Goal: Information Seeking & Learning: Learn about a topic

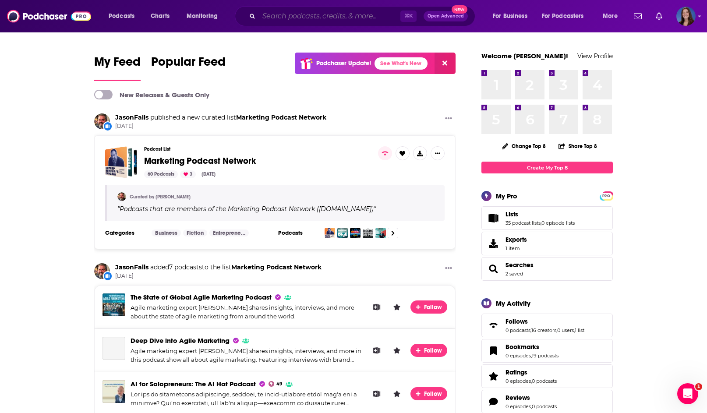
click at [366, 17] on input "Search podcasts, credits, & more..." at bounding box center [329, 16] width 141 height 14
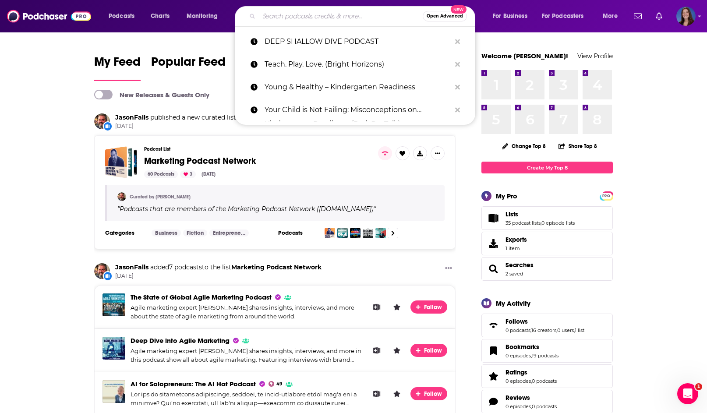
type input "["
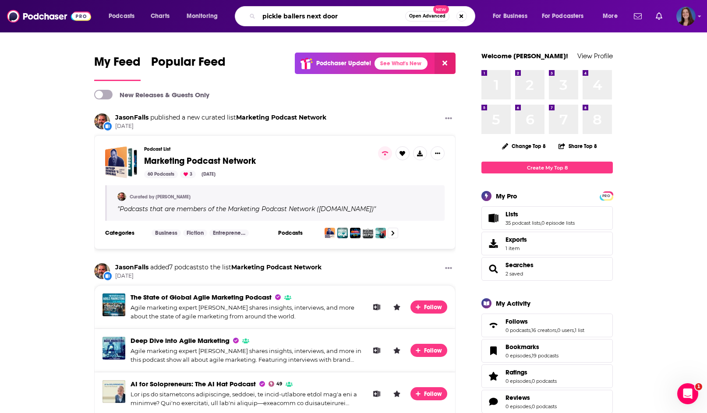
type input "pickle ballers next door"
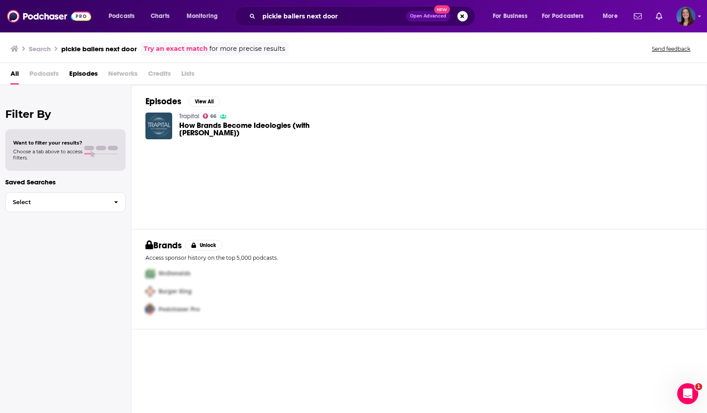
click at [218, 130] on span "How Brands Become Ideologies (with [PERSON_NAME])" at bounding box center [250, 129] width 142 height 15
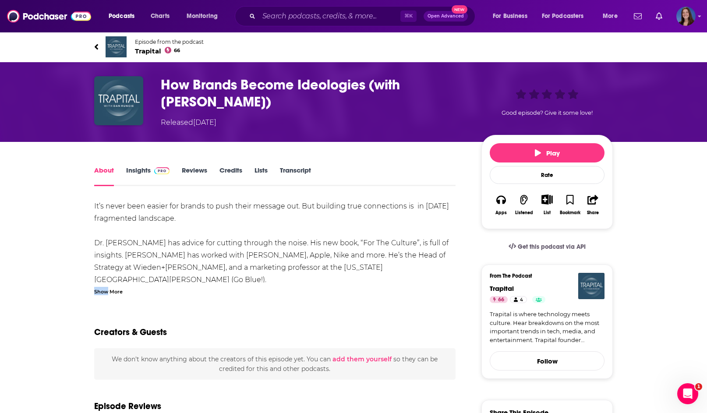
click at [106, 287] on div "Show More" at bounding box center [108, 291] width 28 height 8
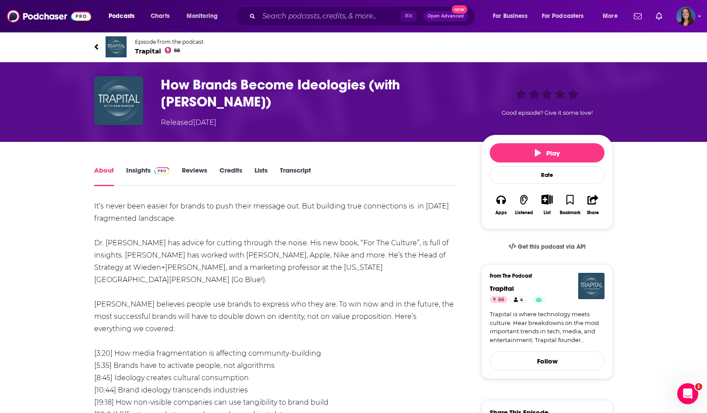
click at [135, 166] on div "About Insights Reviews Credits Lists Transcript" at bounding box center [274, 175] width 361 height 21
click at [137, 174] on link "Insights" at bounding box center [147, 176] width 43 height 20
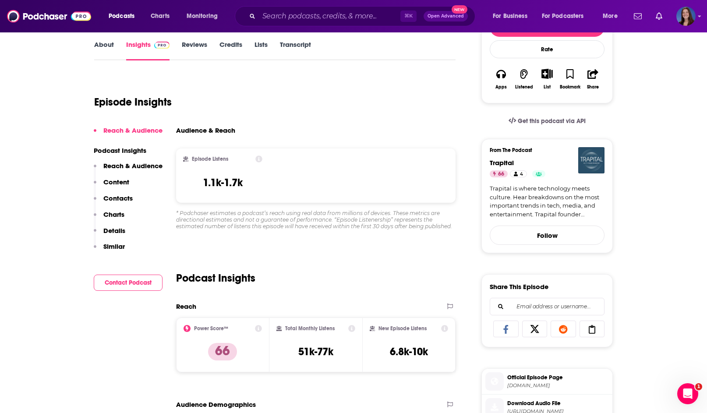
scroll to position [122, 0]
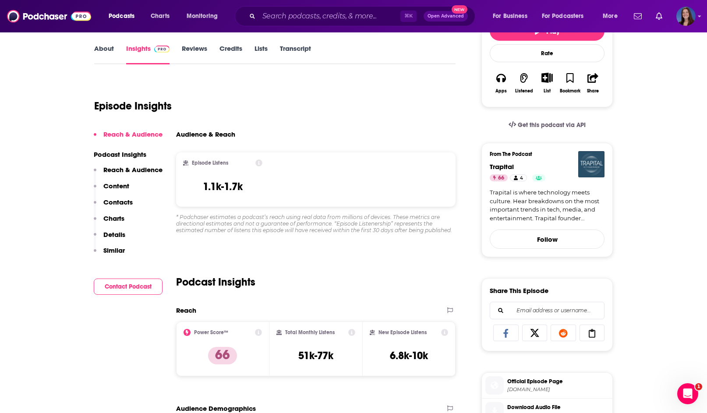
click at [191, 53] on link "Reviews" at bounding box center [194, 54] width 25 height 20
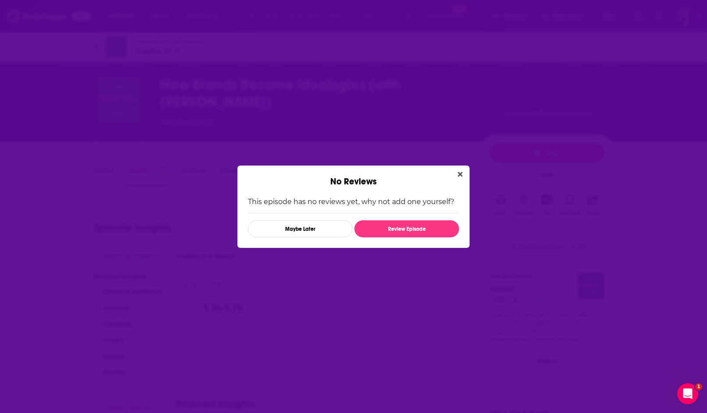
click at [258, 169] on div "No Reviews" at bounding box center [353, 176] width 232 height 21
click at [459, 172] on icon "Close" at bounding box center [460, 174] width 5 height 5
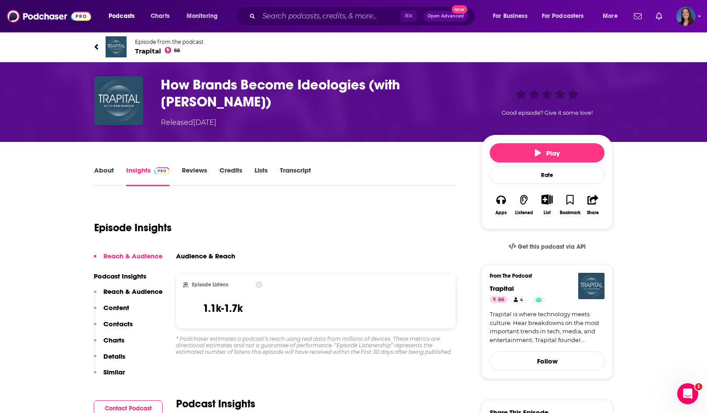
click at [151, 43] on span "Episode from the podcast" at bounding box center [169, 42] width 69 height 7
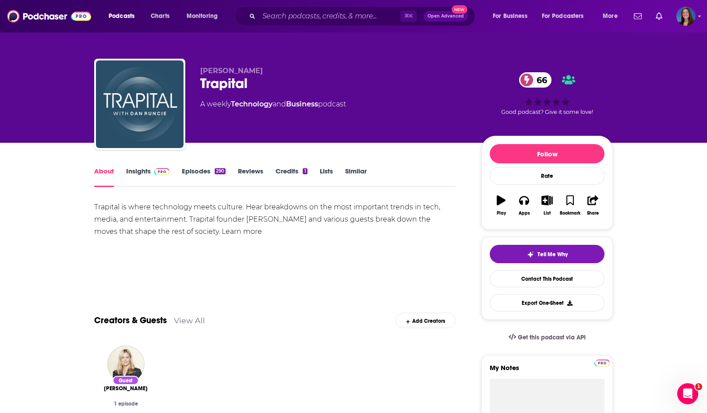
click at [191, 176] on link "Episodes 290" at bounding box center [204, 177] width 44 height 20
click at [148, 172] on link "Insights" at bounding box center [147, 177] width 43 height 20
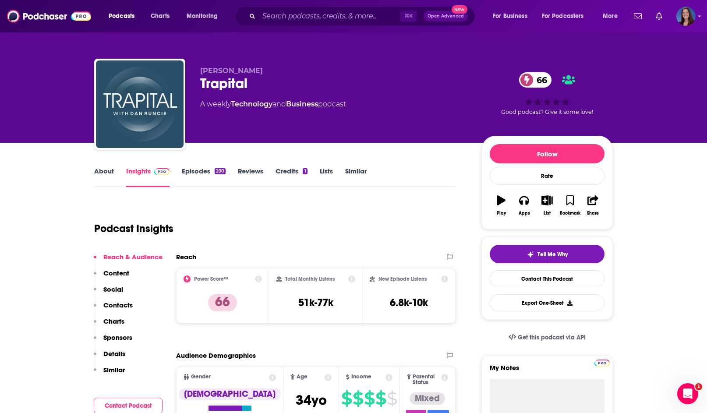
click at [199, 171] on link "Episodes 290" at bounding box center [204, 177] width 44 height 20
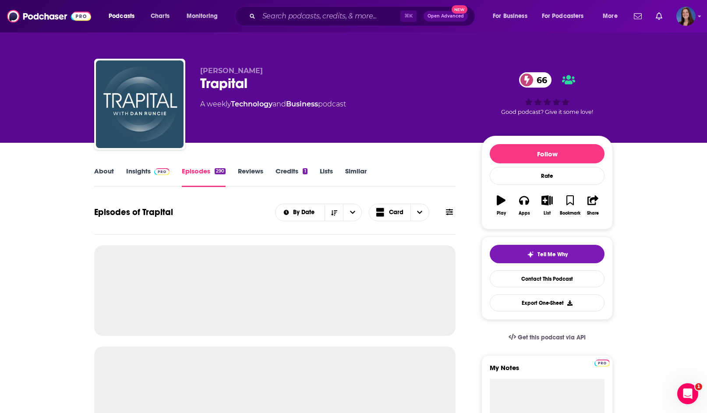
click at [154, 174] on img at bounding box center [161, 171] width 15 height 7
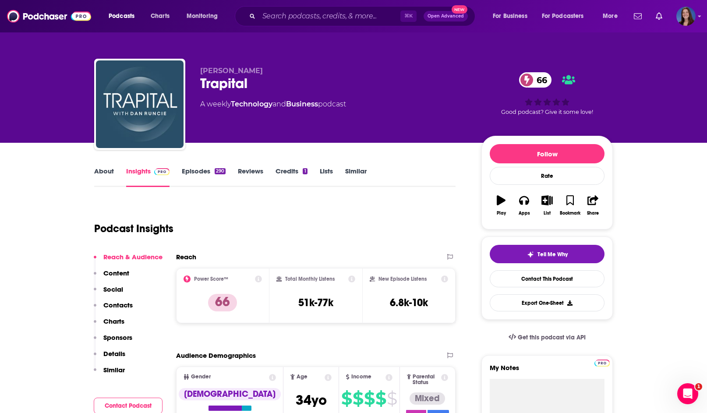
scroll to position [0, 0]
click at [201, 180] on link "Episodes 290" at bounding box center [204, 177] width 44 height 20
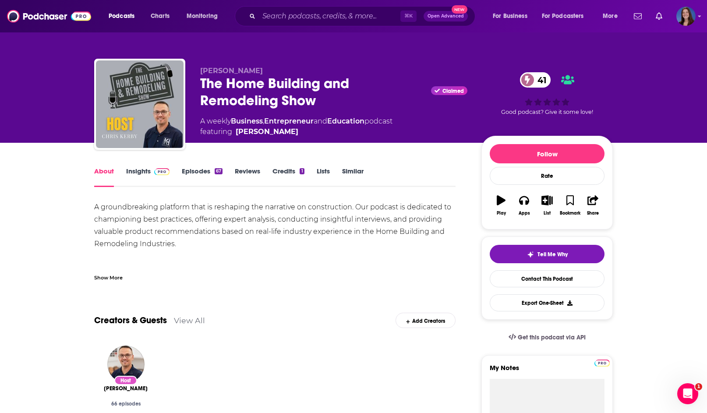
click at [148, 169] on link "Insights" at bounding box center [147, 177] width 43 height 20
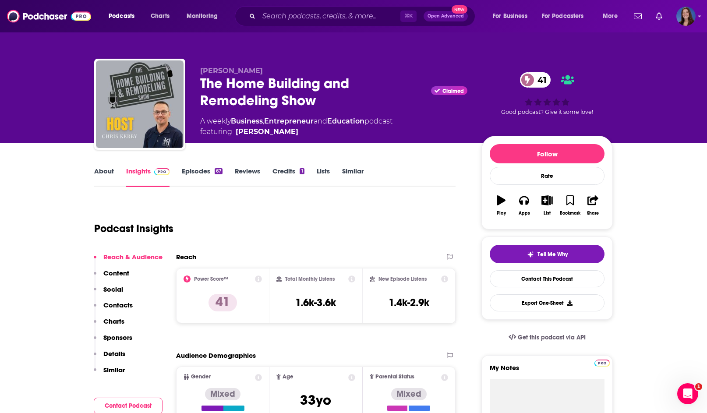
click at [106, 174] on link "About" at bounding box center [104, 177] width 20 height 20
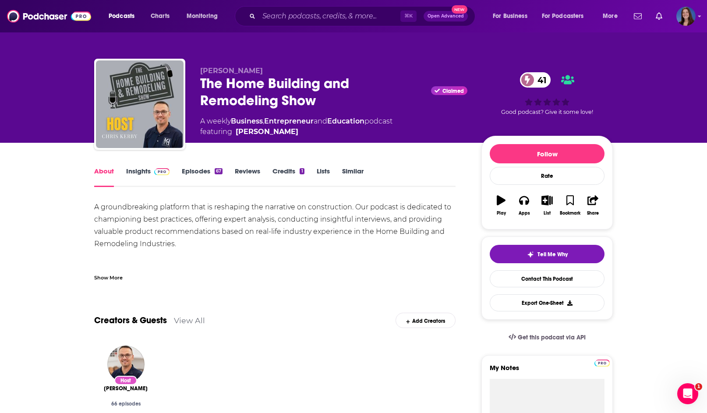
click at [108, 278] on div "Show More" at bounding box center [108, 277] width 28 height 8
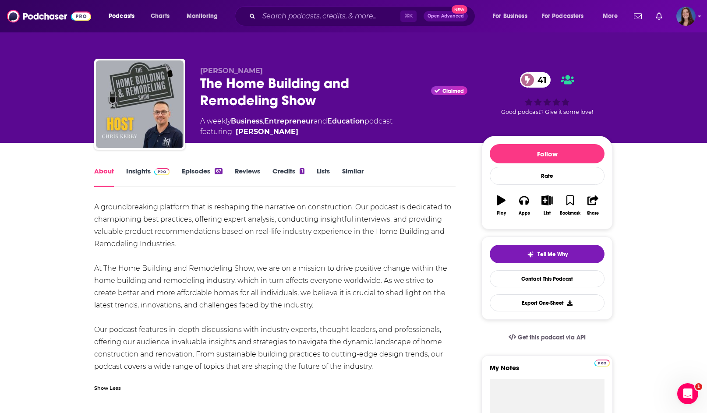
click at [142, 174] on link "Insights" at bounding box center [147, 177] width 43 height 20
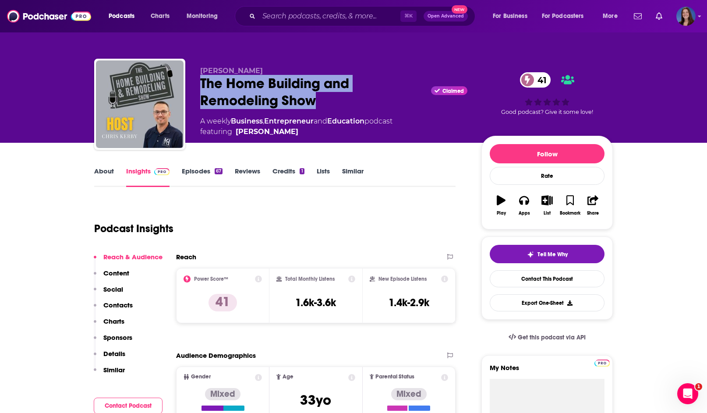
drag, startPoint x: 331, startPoint y: 100, endPoint x: 196, endPoint y: 78, distance: 136.2
click at [196, 78] on div "Chris Kerby The Home Building and Remodeling Show Claimed 41 A weekly Business …" at bounding box center [353, 106] width 519 height 95
copy h2 "The Home Building and Remodeling Show"
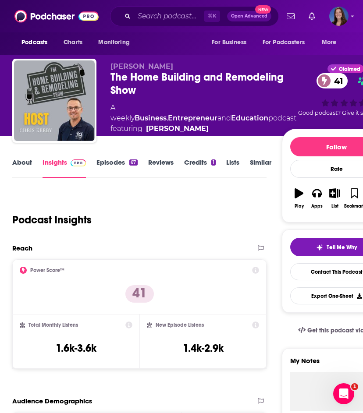
scroll to position [0, 3]
click at [22, 162] on link "About" at bounding box center [22, 168] width 20 height 20
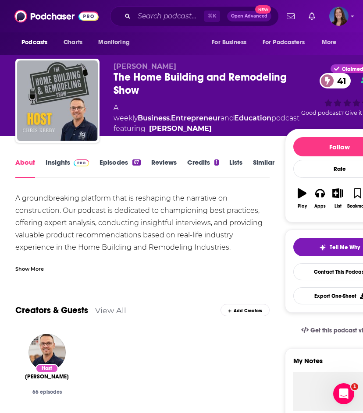
click at [83, 260] on div "Show More" at bounding box center [142, 265] width 254 height 15
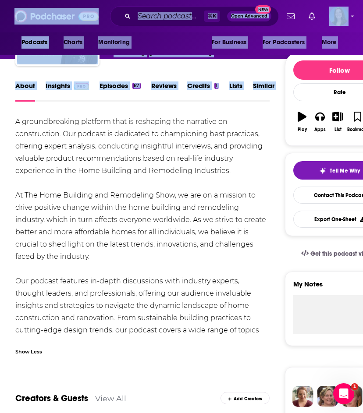
scroll to position [114, 0]
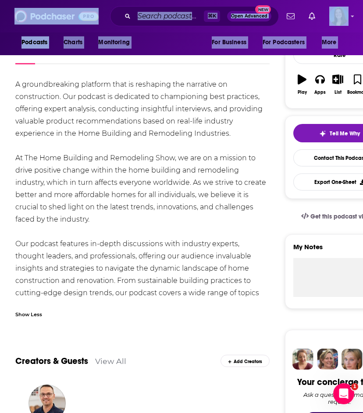
drag, startPoint x: 13, startPoint y: 195, endPoint x: 85, endPoint y: 294, distance: 122.8
copy div "A groundbreaking platform that is reshaping the narrative on construction. Our …"
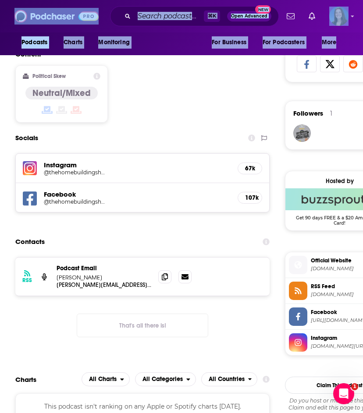
scroll to position [572, 0]
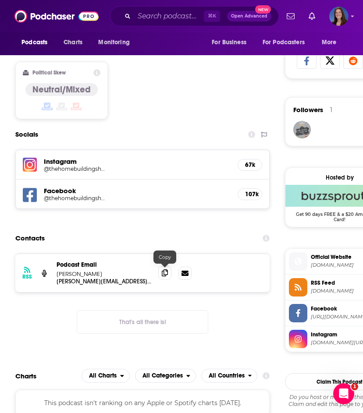
click at [162, 268] on span at bounding box center [164, 272] width 13 height 13
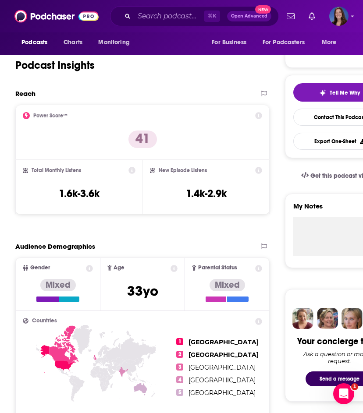
scroll to position [146, 0]
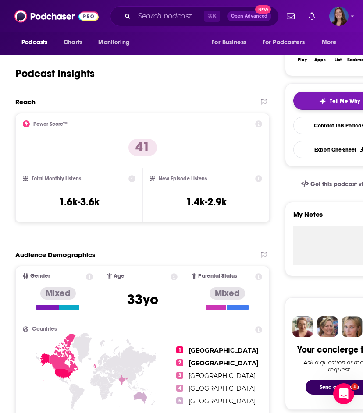
click at [326, 98] on img "button" at bounding box center [322, 101] width 7 height 7
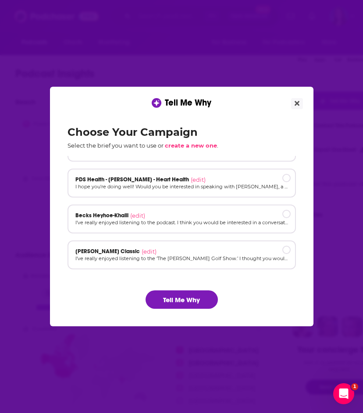
scroll to position [418, 0]
click at [295, 100] on icon "Close" at bounding box center [296, 103] width 5 height 7
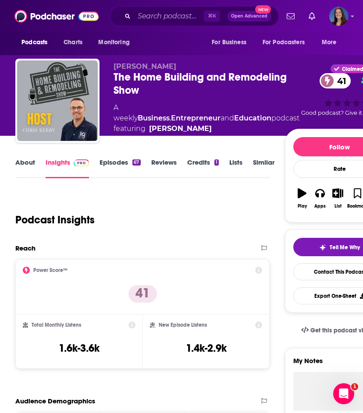
scroll to position [0, 0]
click at [110, 165] on link "Episodes 67" at bounding box center [119, 168] width 41 height 20
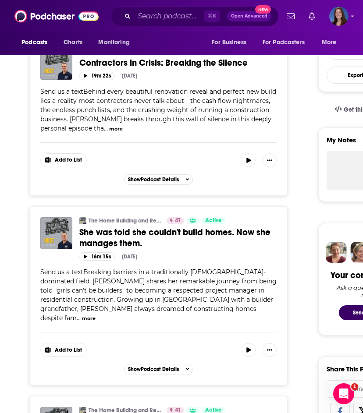
scroll to position [225, 0]
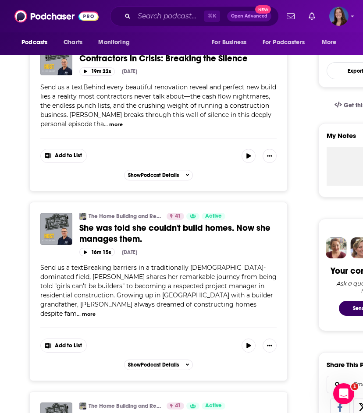
click at [209, 310] on div "The Home Building and Remodeling Show 41 Active Categories Business + 6 She was…" at bounding box center [158, 268] width 236 height 111
click at [95, 311] on button "more" at bounding box center [89, 314] width 14 height 7
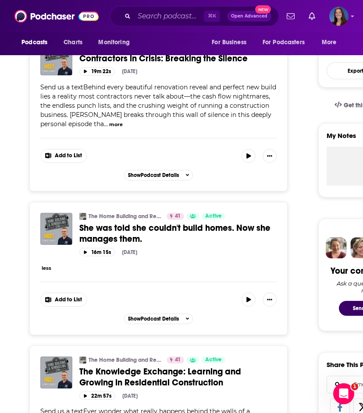
click at [201, 252] on div "16m 15s Aug 12th, 2025" at bounding box center [177, 252] width 197 height 8
click at [161, 222] on span "She was told she couldn't build homes. Now she manages them." at bounding box center [174, 233] width 191 height 22
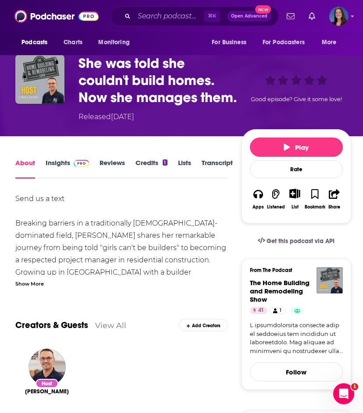
scroll to position [51, 0]
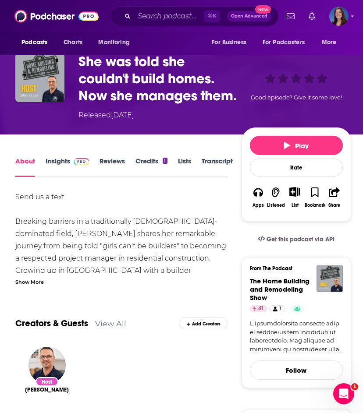
click at [43, 279] on div "Show More" at bounding box center [29, 281] width 28 height 8
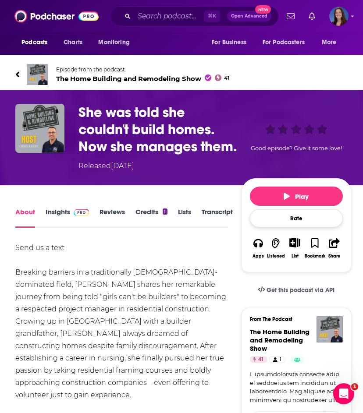
scroll to position [0, 0]
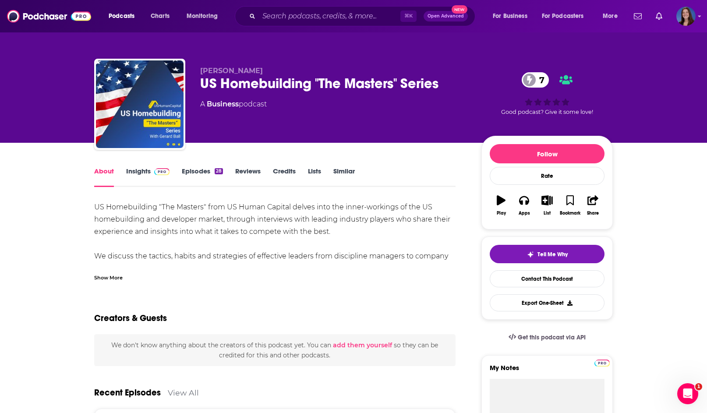
click at [144, 171] on link "Insights" at bounding box center [147, 177] width 43 height 20
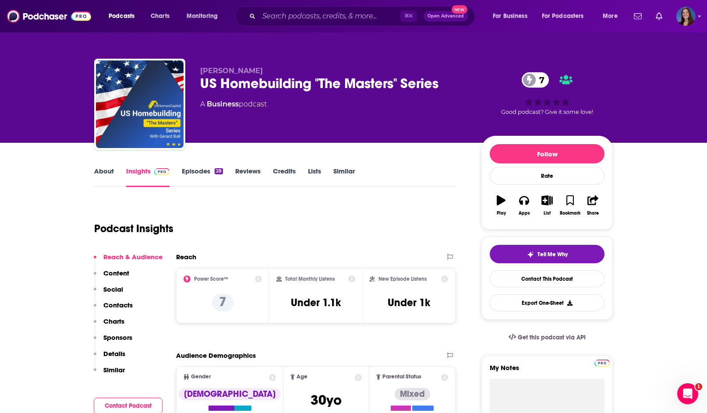
click at [111, 169] on link "About" at bounding box center [104, 177] width 20 height 20
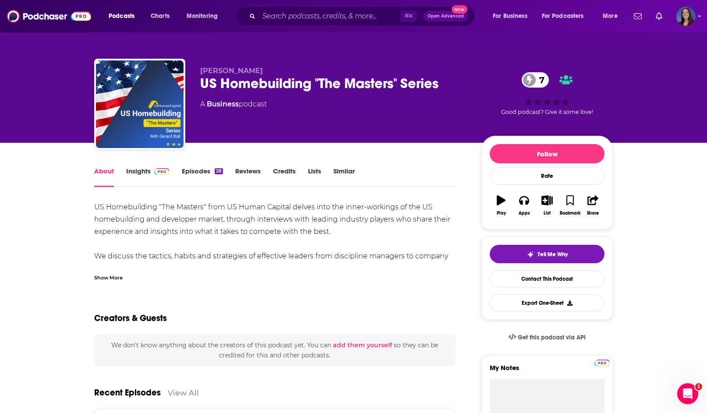
click at [126, 270] on div "Show More" at bounding box center [274, 274] width 361 height 15
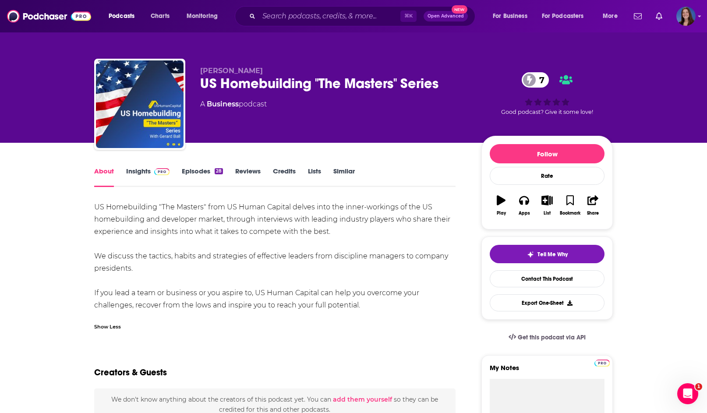
click at [149, 176] on link "Insights" at bounding box center [147, 177] width 43 height 20
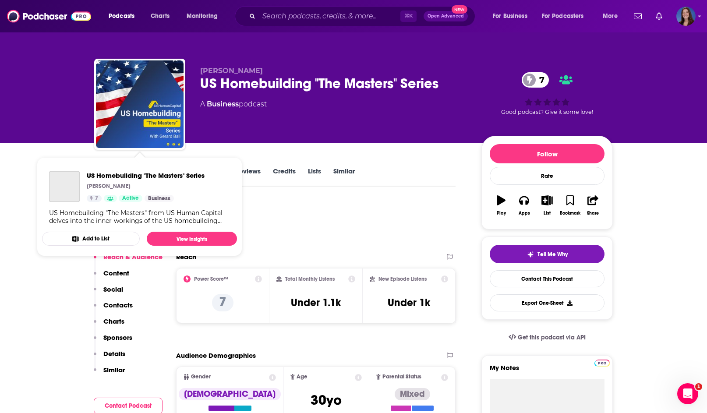
click at [105, 163] on span "US Homebuilding "The Masters" Series Gerard Ball 7 Active Business US Homebuild…" at bounding box center [139, 206] width 195 height 99
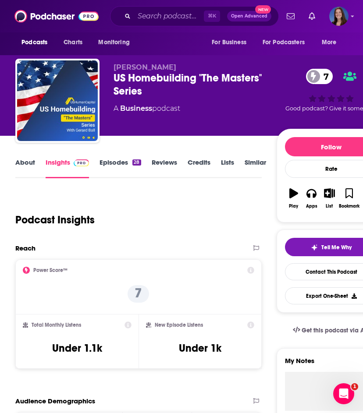
click at [30, 165] on link "About" at bounding box center [25, 168] width 20 height 20
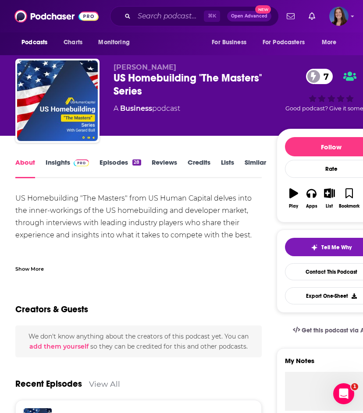
click at [42, 256] on div "US Homebuilding "The Masters" from US Human Capital delves into the inner-worki…" at bounding box center [138, 232] width 246 height 80
click at [39, 265] on div "Show More" at bounding box center [29, 268] width 28 height 8
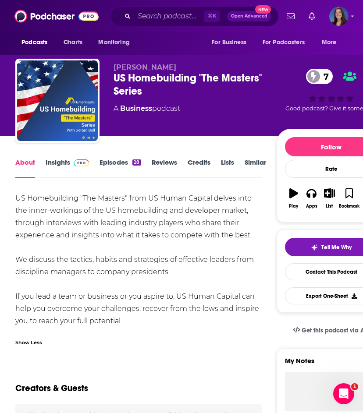
click at [112, 318] on div "US Homebuilding "The Masters" from US Human Capital delves into the inner-worki…" at bounding box center [138, 259] width 246 height 135
drag, startPoint x: 105, startPoint y: 321, endPoint x: 11, endPoint y: 195, distance: 157.7
copy div "US Homebuilding "The Masters" from US Human Capital delves into the inner-worki…"
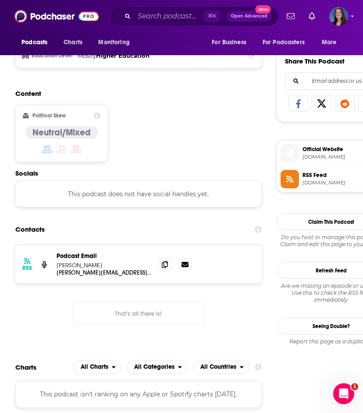
scroll to position [536, 0]
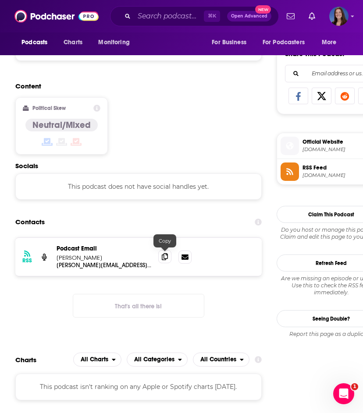
click at [165, 258] on icon at bounding box center [165, 256] width 6 height 7
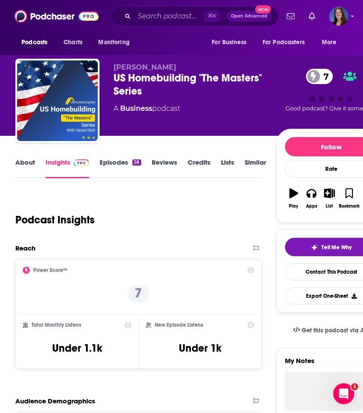
scroll to position [0, 0]
click at [251, 225] on div "Podcast Insights" at bounding box center [134, 214] width 239 height 45
click at [118, 166] on link "Episodes 28" at bounding box center [119, 168] width 41 height 20
